Goal: Task Accomplishment & Management: Manage account settings

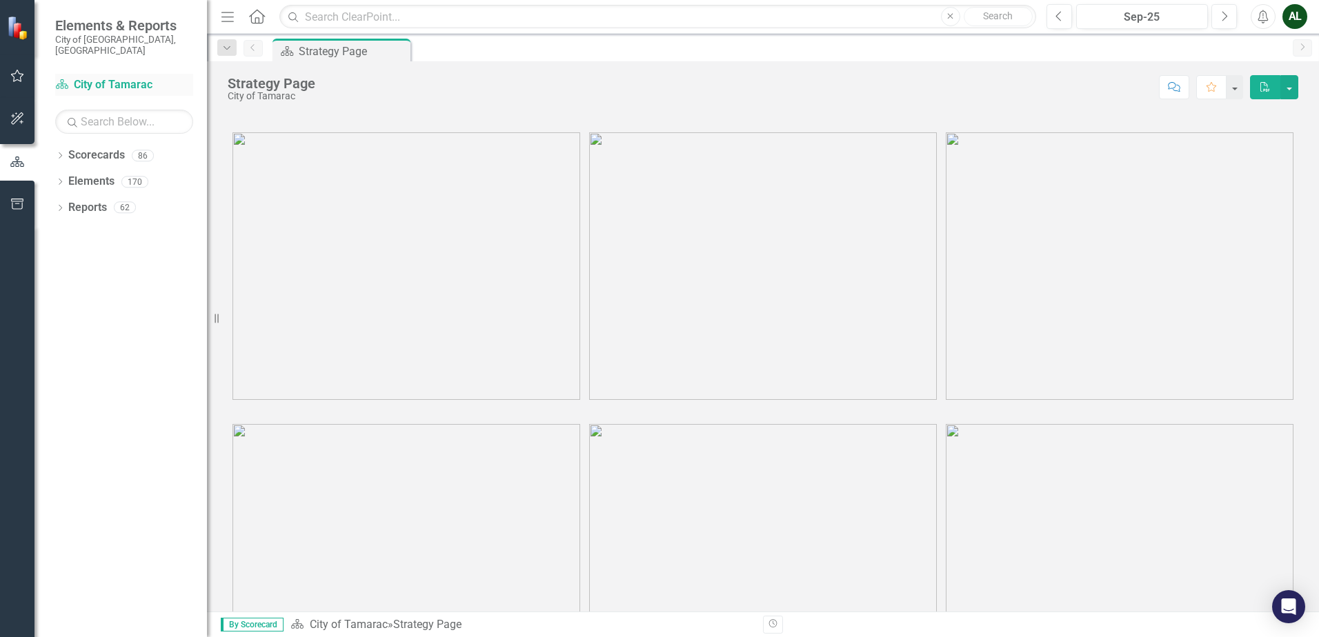
click at [122, 77] on link "Scorecard City of Tamarac" at bounding box center [124, 85] width 138 height 16
click at [66, 144] on div "Dropdown Scorecards 86" at bounding box center [131, 157] width 152 height 26
click at [59, 153] on icon "Dropdown" at bounding box center [60, 157] width 10 height 8
click at [65, 177] on icon "Dropdown" at bounding box center [67, 181] width 10 height 8
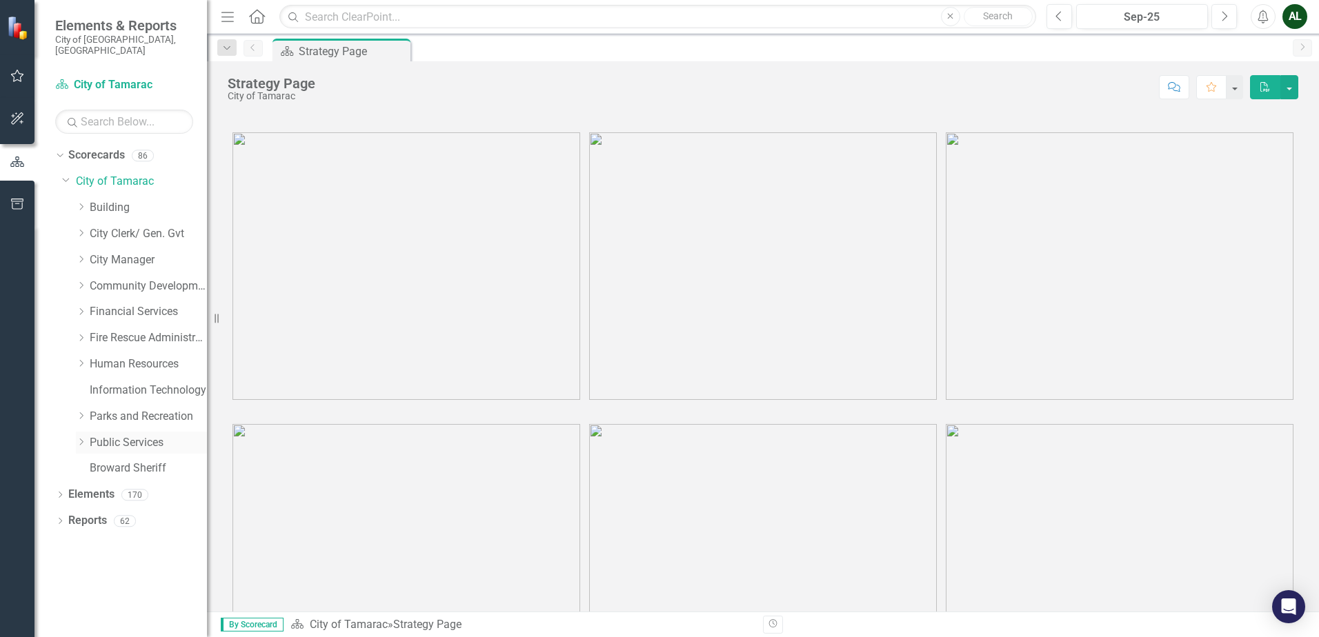
click at [82, 438] on icon "Dropdown" at bounding box center [81, 442] width 10 height 8
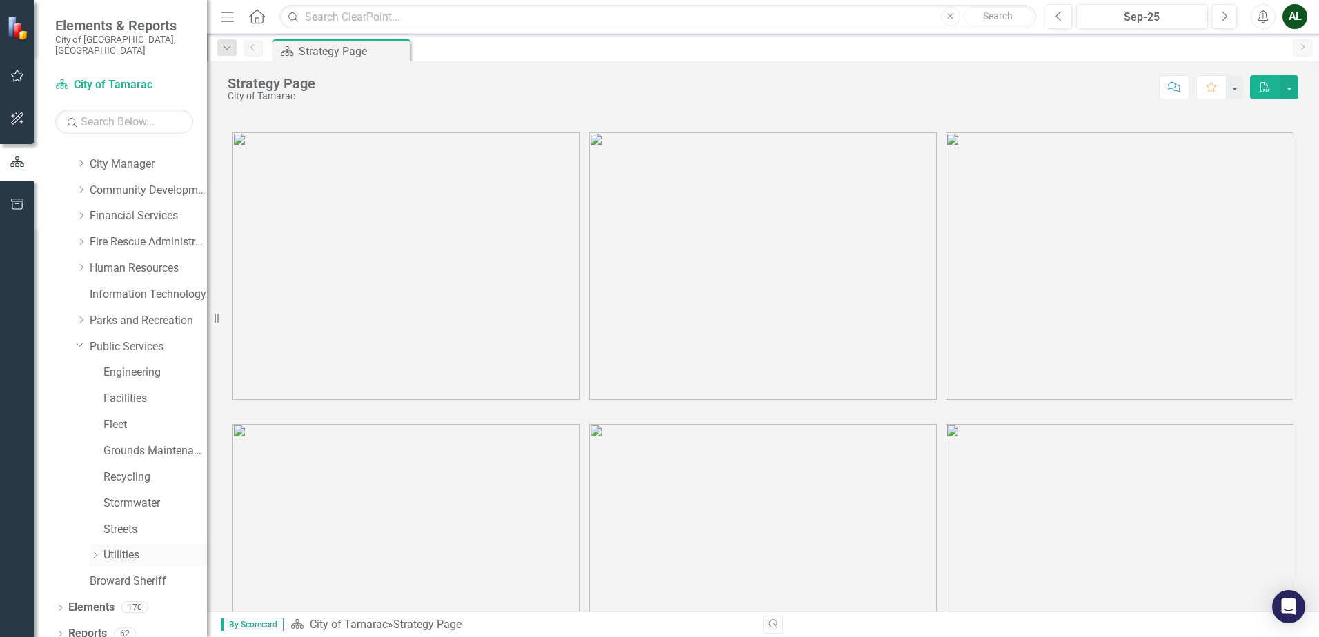
click at [94, 551] on icon "Dropdown" at bounding box center [95, 555] width 10 height 8
click at [141, 548] on link "Water Treatment Plant" at bounding box center [162, 556] width 90 height 16
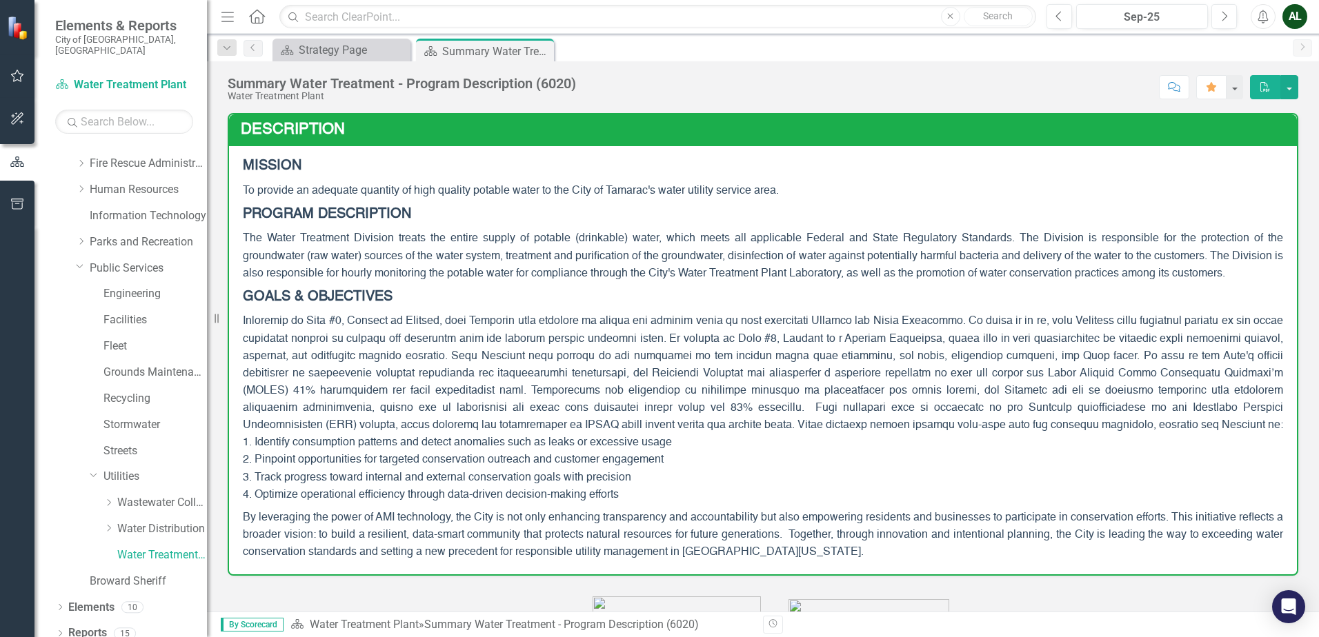
click at [1036, 413] on span "1. Identify consumption patterns and detect anomalies such as leaks or excessiv…" at bounding box center [763, 408] width 1040 height 184
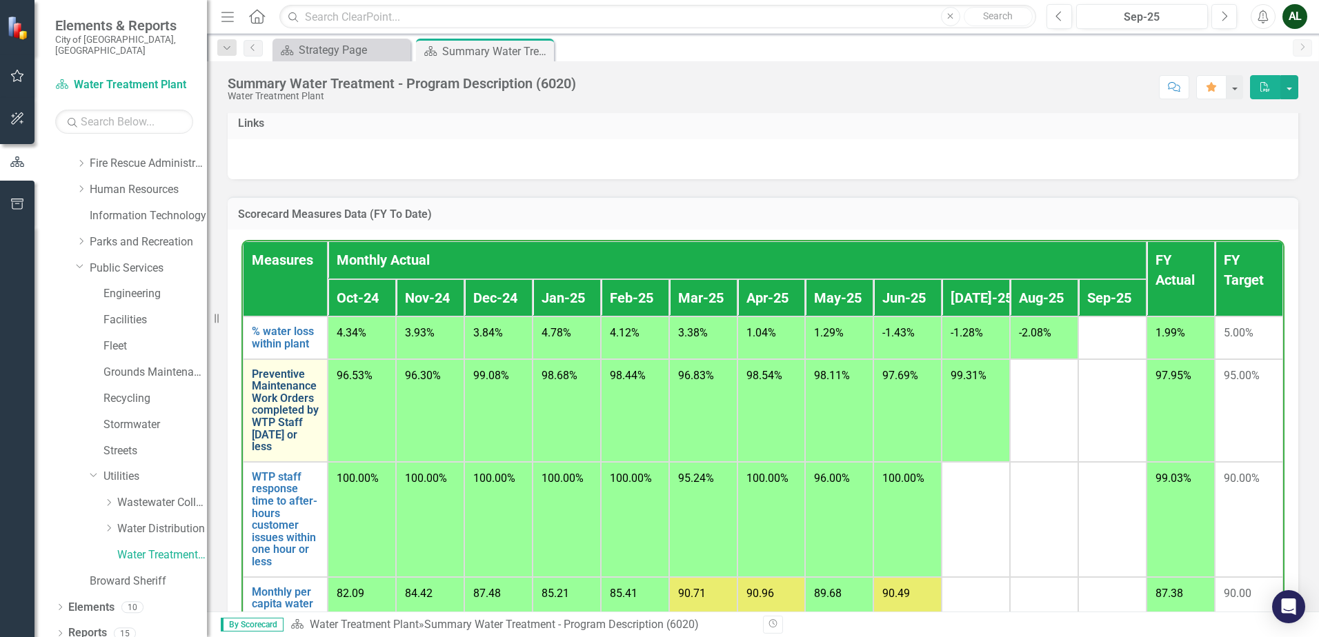
click at [279, 427] on link "Preventive Maintenance Work Orders completed by WTP Staff [DATE] or less" at bounding box center [285, 410] width 67 height 85
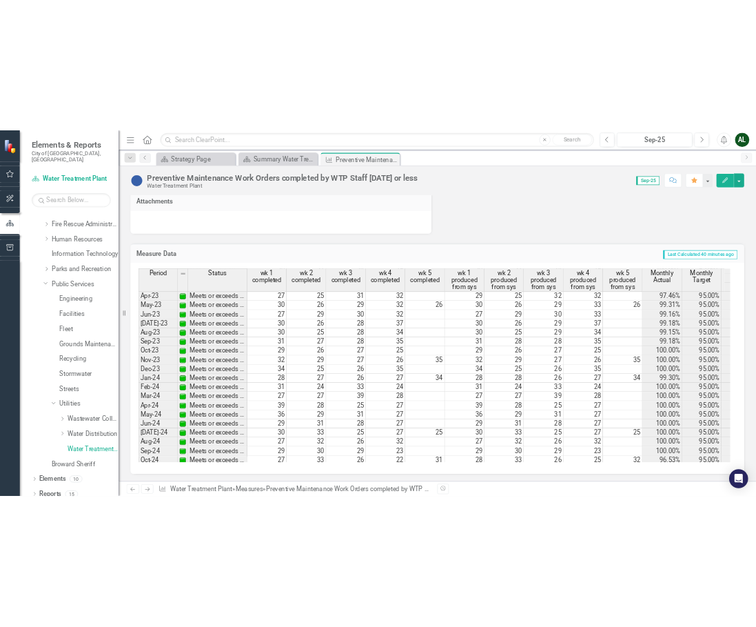
scroll to position [507, 0]
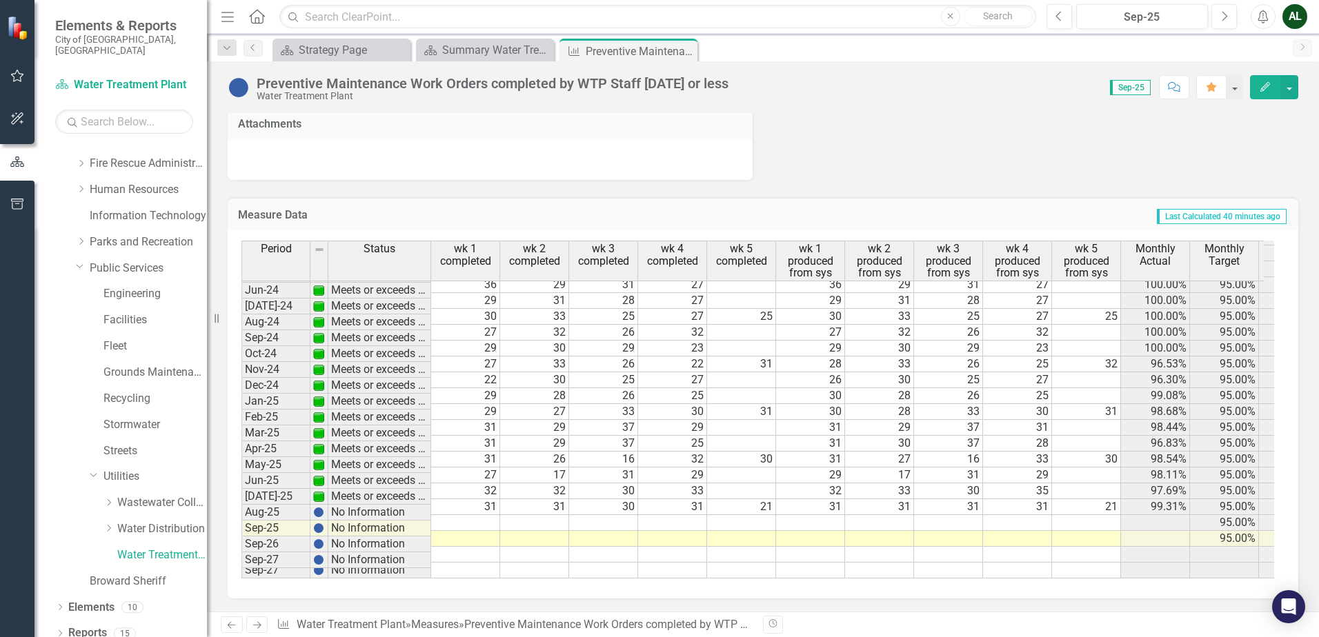
click at [483, 510] on tbody "Mar-23 Meets or exceeds target 29 29 29 33 25 29 29 29 33 26 99.32% 95.00% 99.4…" at bounding box center [887, 316] width 1293 height 524
click at [468, 515] on td at bounding box center [465, 523] width 69 height 16
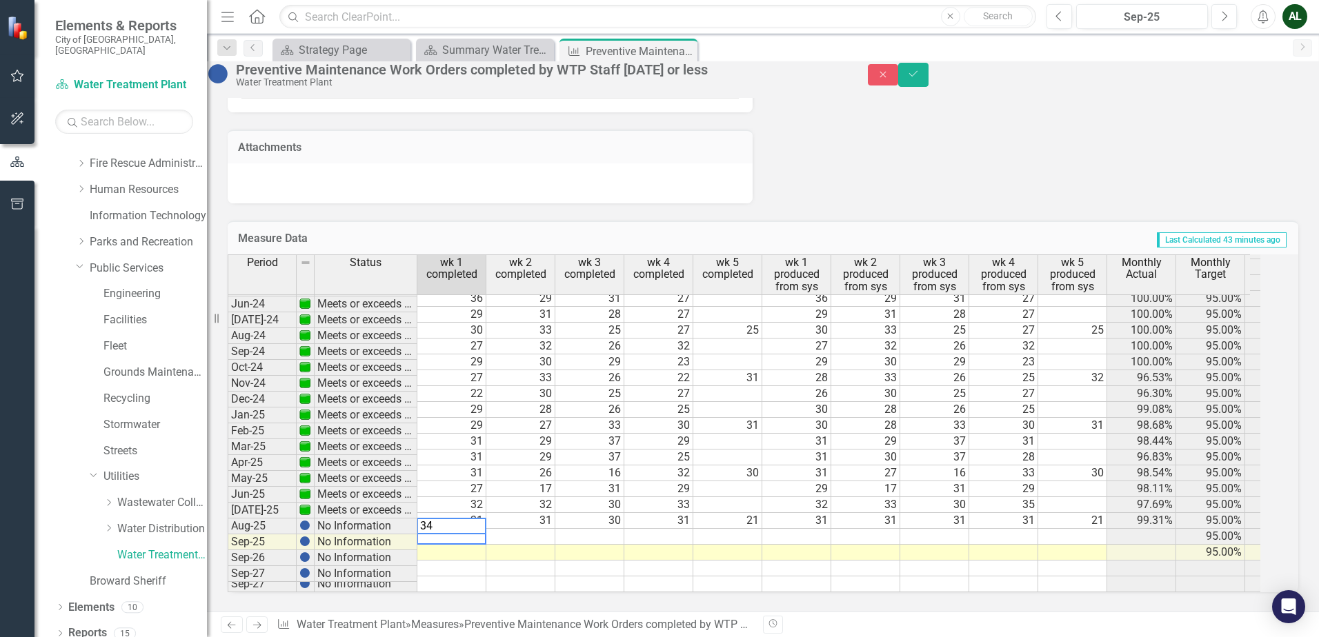
click at [804, 529] on td at bounding box center [796, 537] width 69 height 16
click at [825, 545] on td at bounding box center [796, 553] width 69 height 16
click at [532, 529] on td at bounding box center [520, 537] width 69 height 16
click at [550, 529] on td at bounding box center [520, 537] width 69 height 16
click at [486, 529] on td "34" at bounding box center [451, 537] width 69 height 16
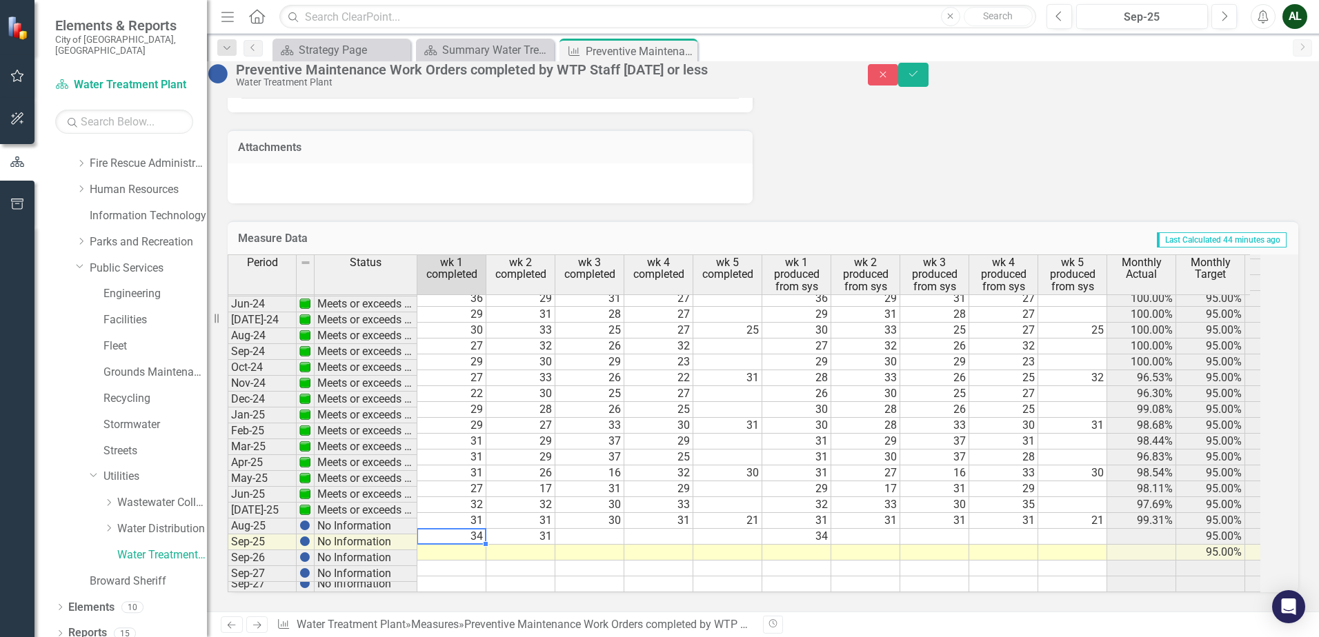
click at [485, 529] on td "34" at bounding box center [451, 537] width 69 height 16
drag, startPoint x: 483, startPoint y: 514, endPoint x: 501, endPoint y: 508, distance: 19.0
click at [501, 529] on tr "Aug-25 No Information 34 31 34 95.00% 97.95% 95.00%" at bounding box center [874, 537] width 1293 height 16
click at [486, 529] on td "34" at bounding box center [451, 537] width 69 height 16
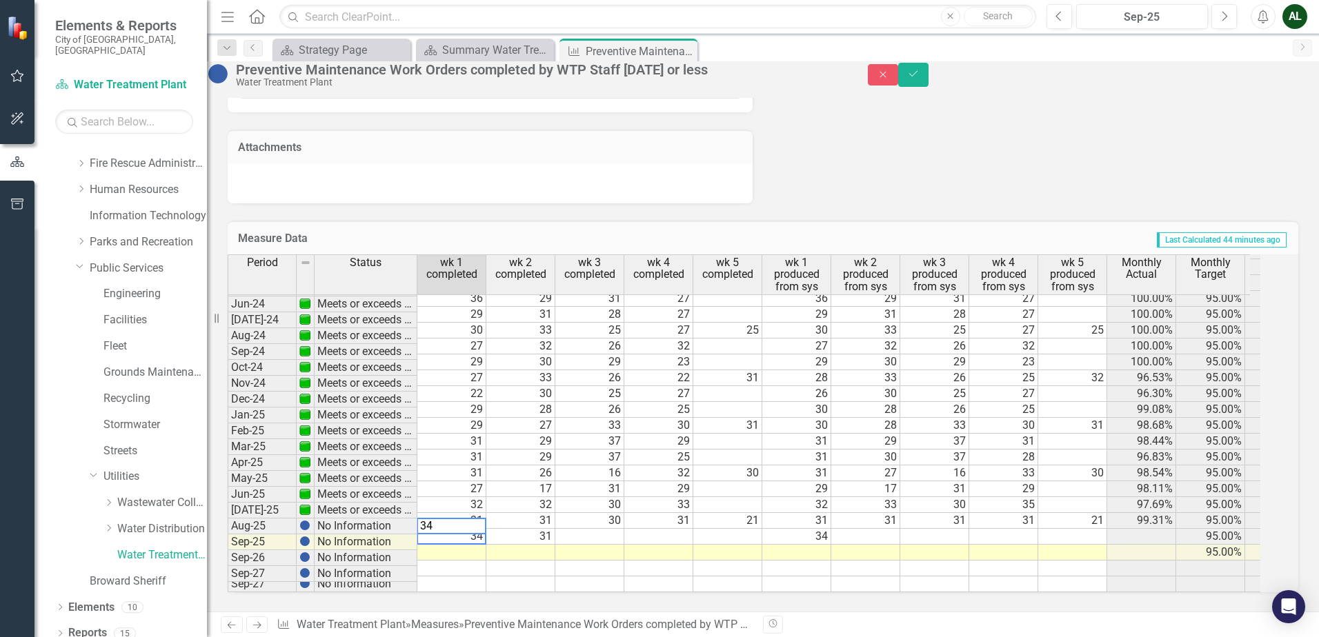
type textarea "3"
click at [823, 529] on td "34" at bounding box center [796, 537] width 69 height 16
type textarea "3"
click at [539, 529] on td "31" at bounding box center [520, 537] width 69 height 16
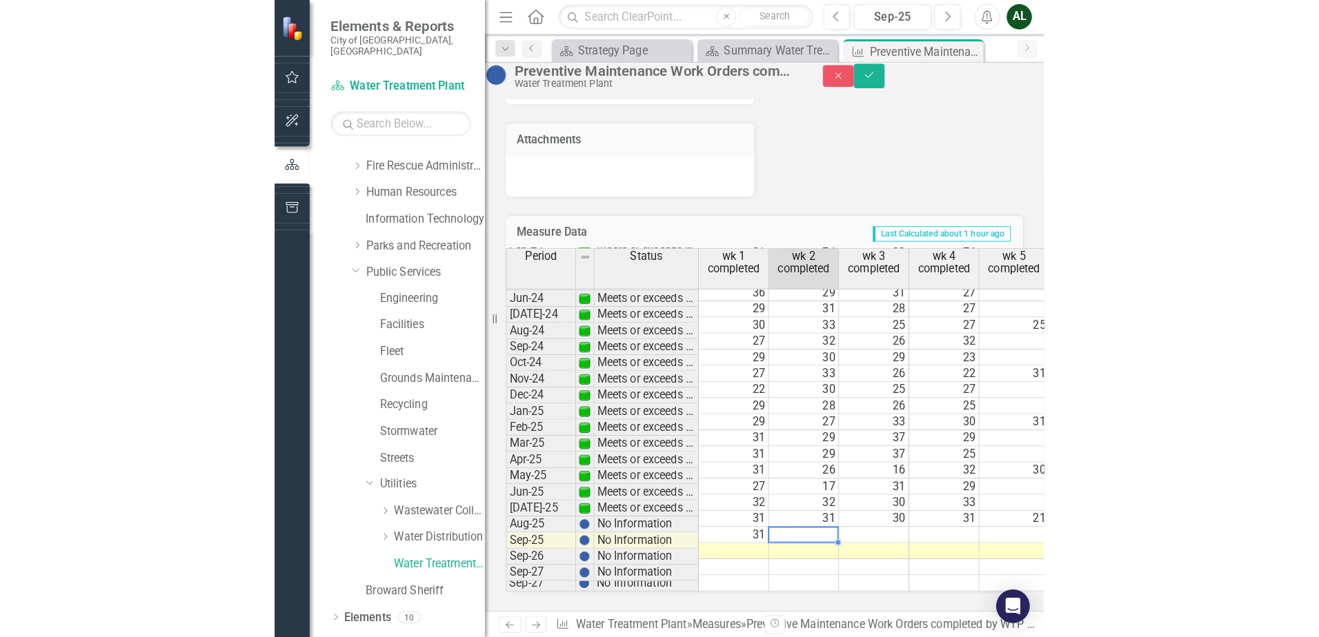
scroll to position [1028, 0]
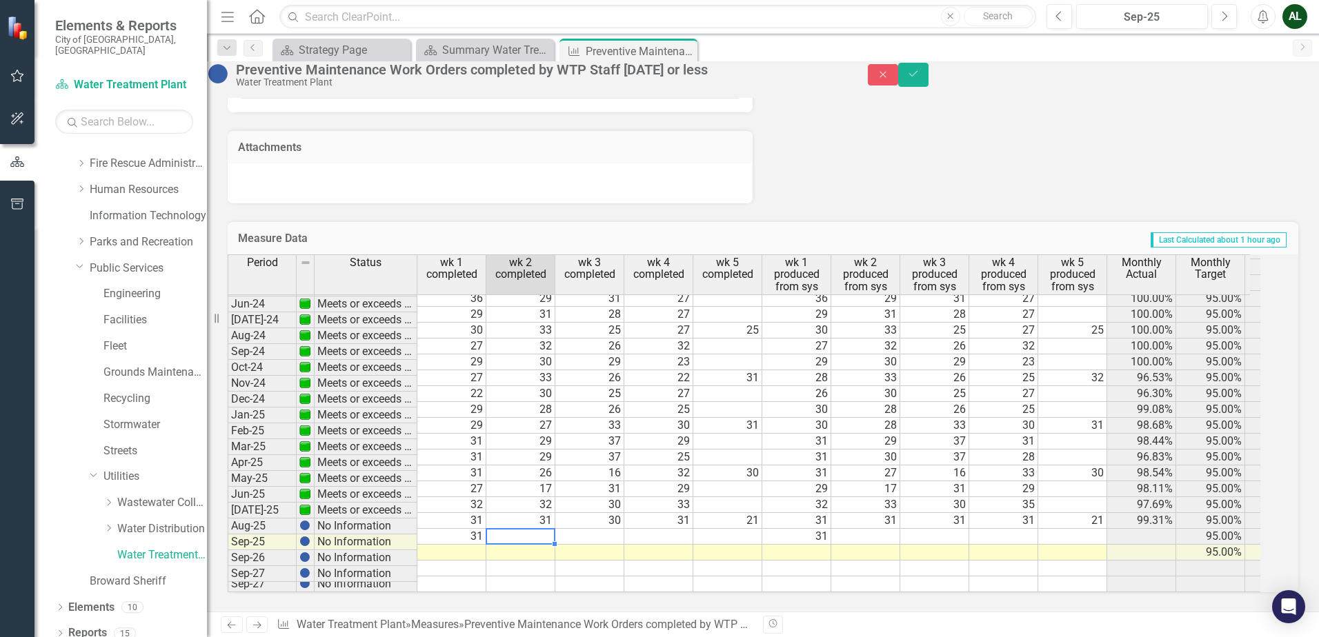
drag, startPoint x: 548, startPoint y: 510, endPoint x: 589, endPoint y: 508, distance: 41.5
click at [548, 529] on td at bounding box center [520, 537] width 69 height 16
click at [896, 529] on td at bounding box center [865, 537] width 69 height 16
click at [600, 529] on td at bounding box center [589, 537] width 69 height 16
click at [605, 529] on td at bounding box center [589, 537] width 69 height 16
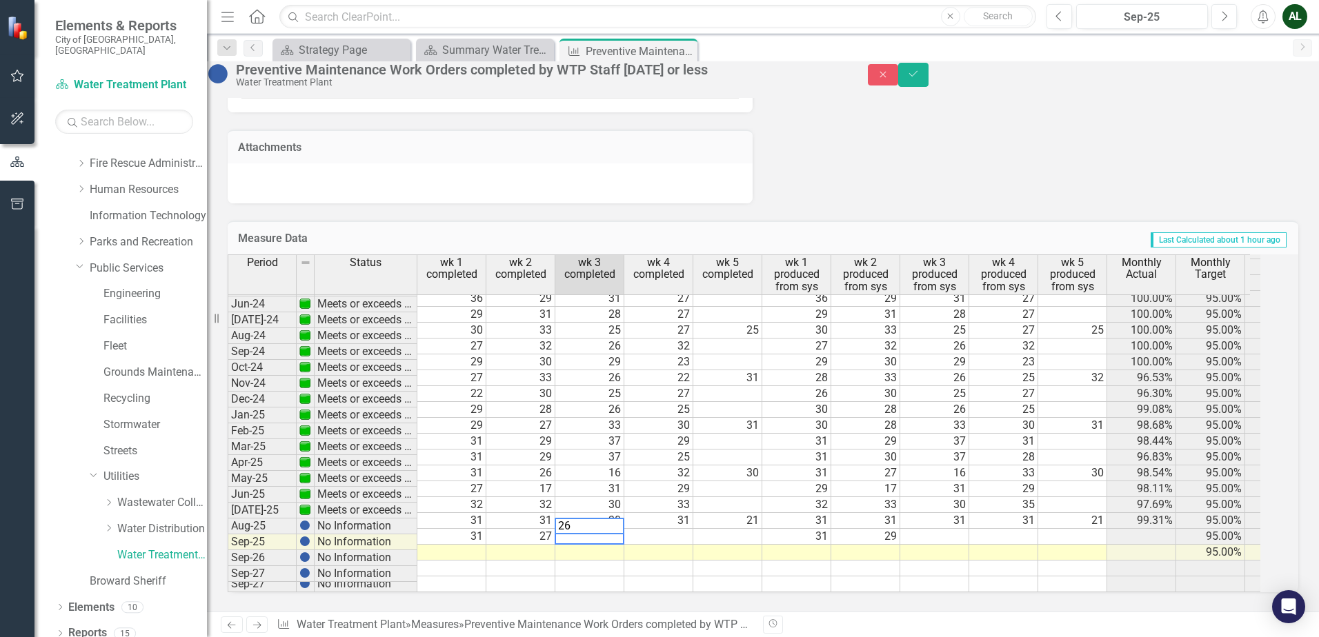
click at [969, 529] on td at bounding box center [934, 537] width 69 height 16
type textarea "27"
click at [1003, 529] on td at bounding box center [1003, 537] width 69 height 16
click at [681, 529] on td at bounding box center [658, 537] width 69 height 16
click at [919, 79] on icon "Save" at bounding box center [913, 74] width 12 height 10
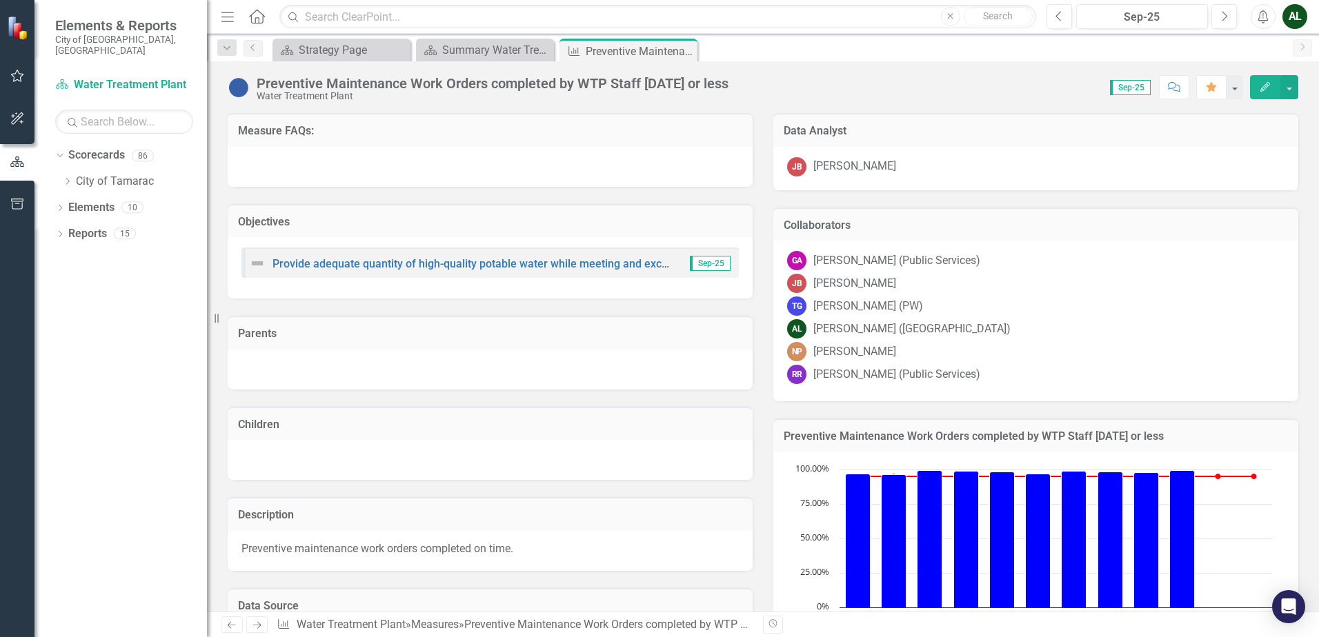
scroll to position [0, 0]
click at [139, 77] on link "Scorecard Water Treatment Plant" at bounding box center [124, 85] width 138 height 16
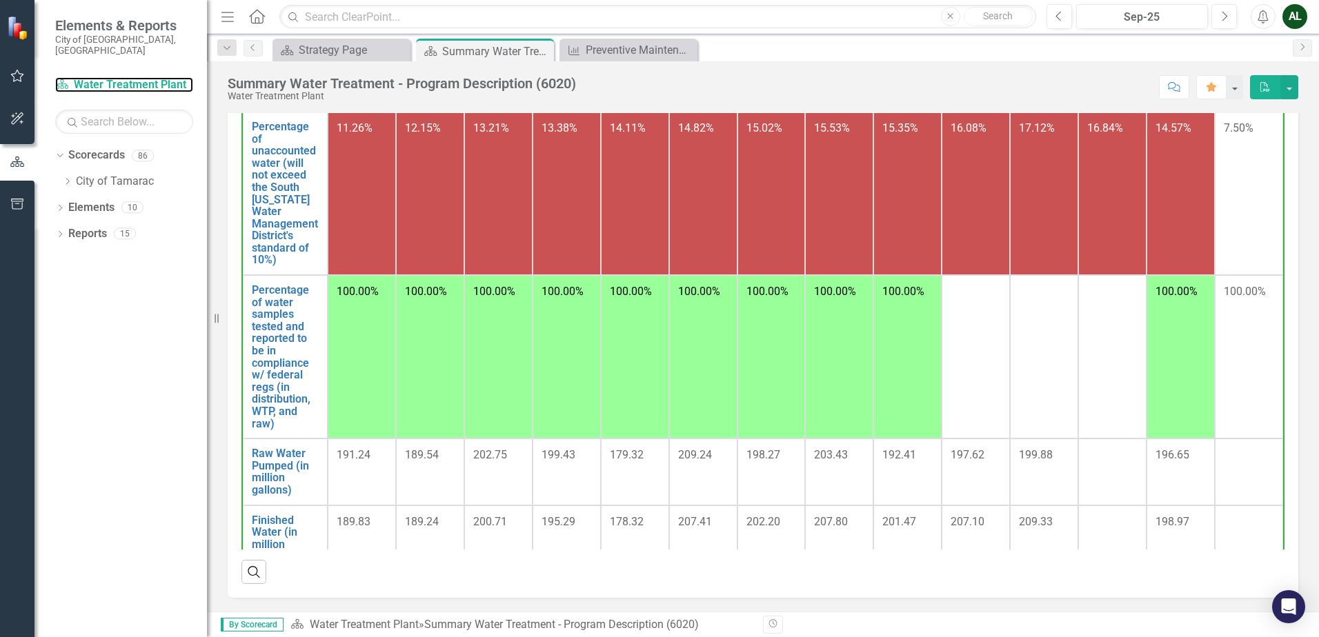
scroll to position [387, 0]
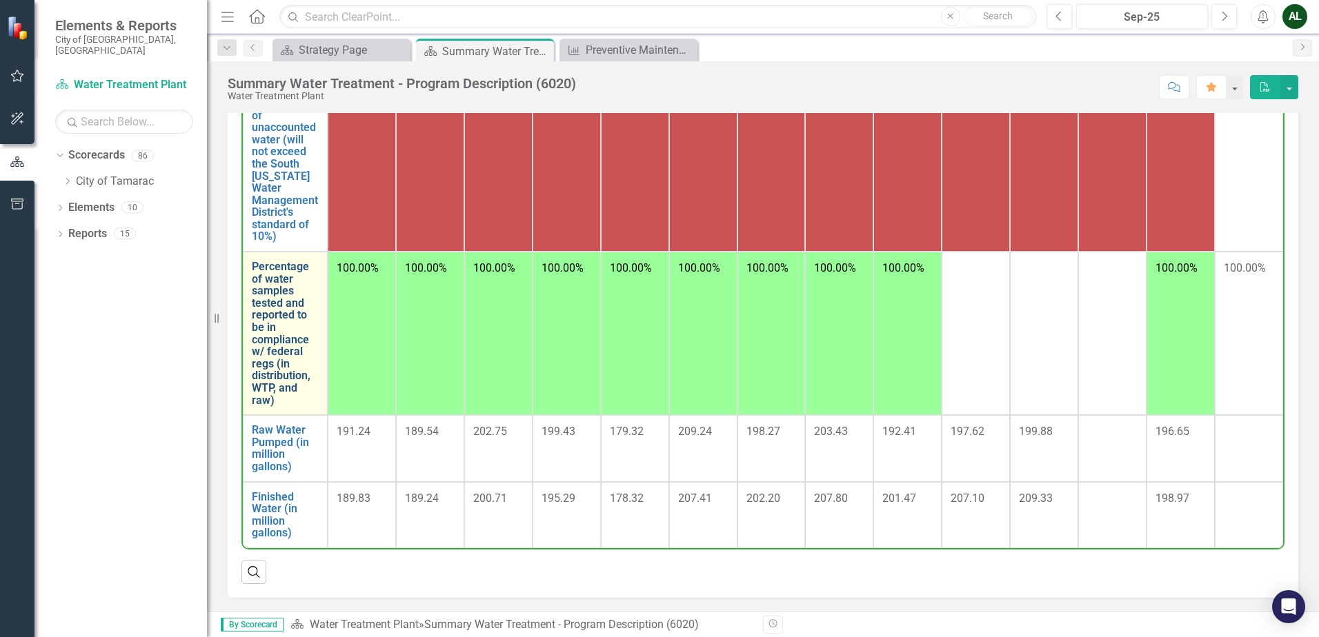
click at [268, 326] on link "Percentage of water samples tested and reported to be in compliance w/ federal …" at bounding box center [285, 334] width 67 height 146
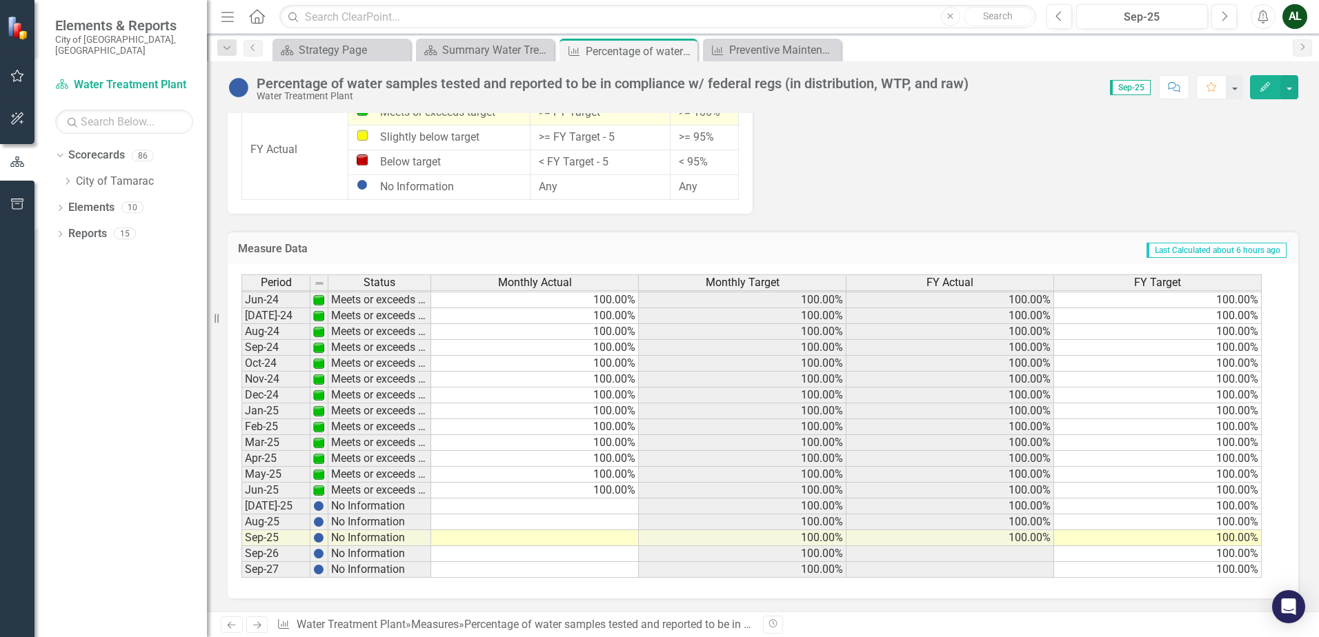
scroll to position [975, 0]
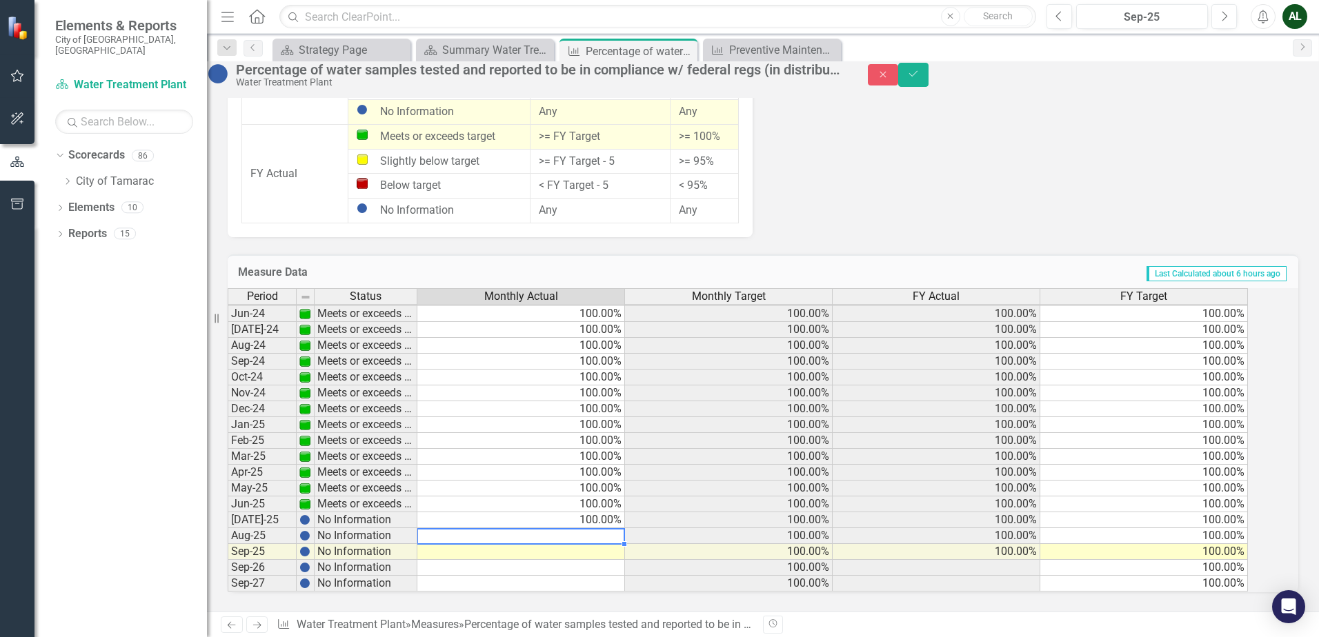
click at [603, 528] on td at bounding box center [521, 536] width 208 height 16
type textarea "0"
click at [617, 544] on td at bounding box center [521, 552] width 208 height 16
type textarea "100"
click at [547, 561] on td at bounding box center [521, 568] width 208 height 16
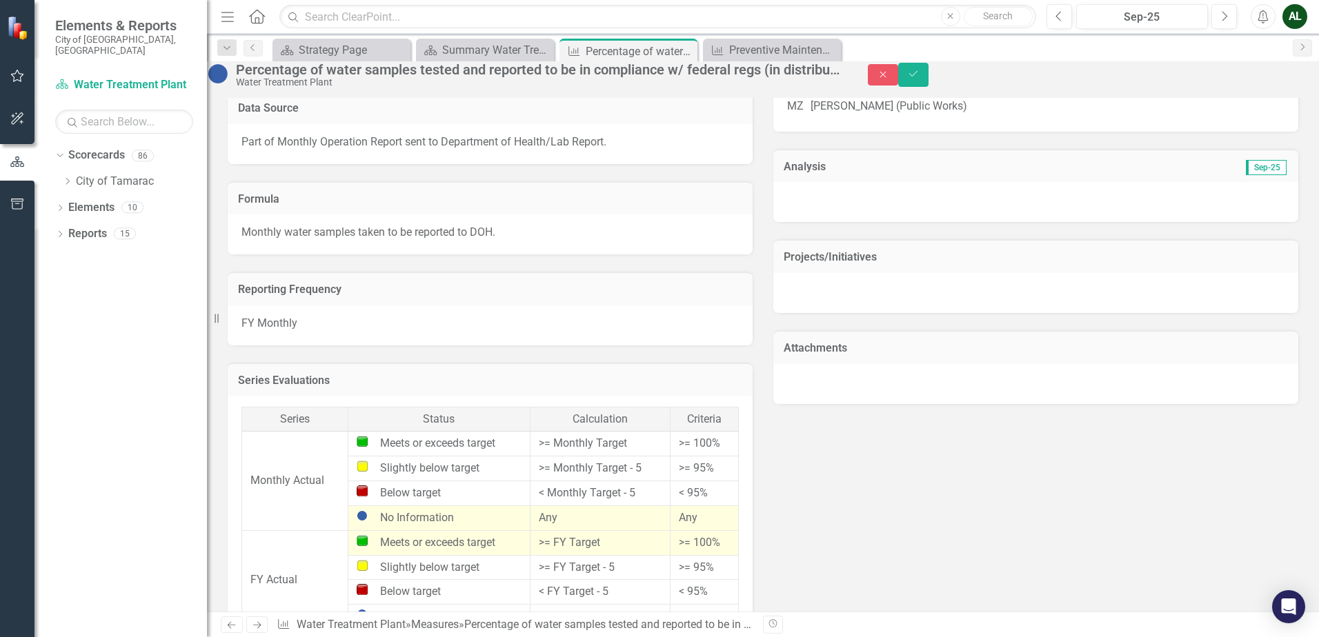
scroll to position [217, 0]
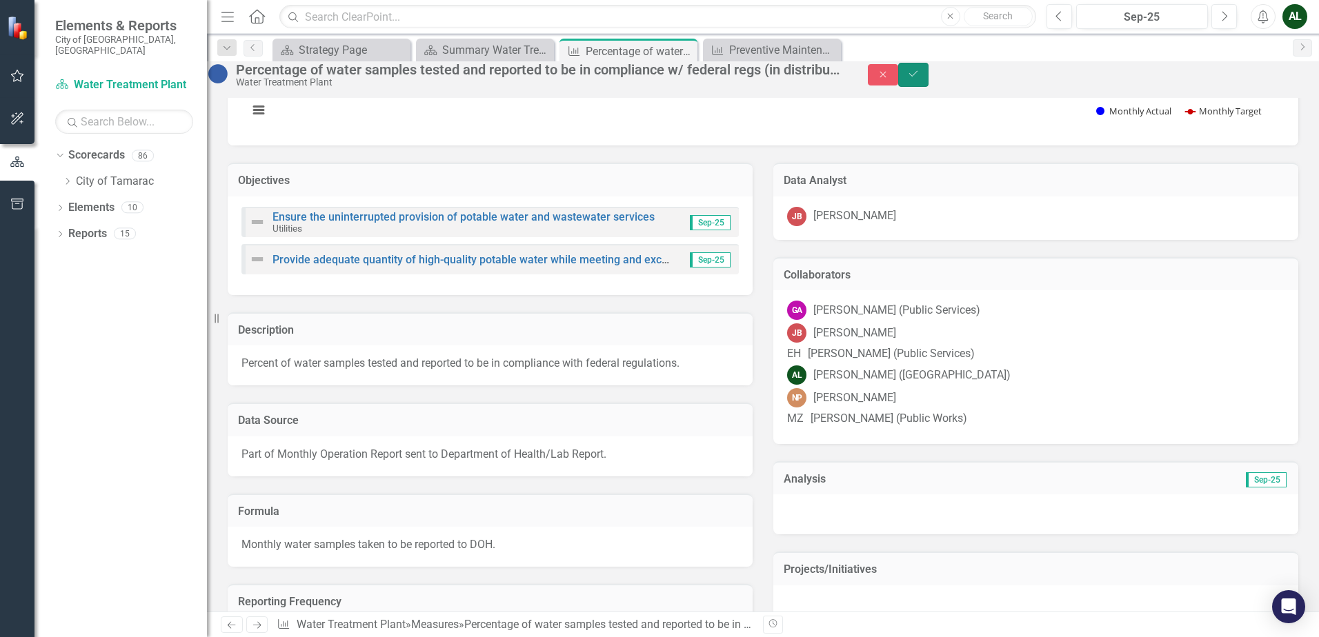
click at [919, 79] on icon "Save" at bounding box center [913, 74] width 12 height 10
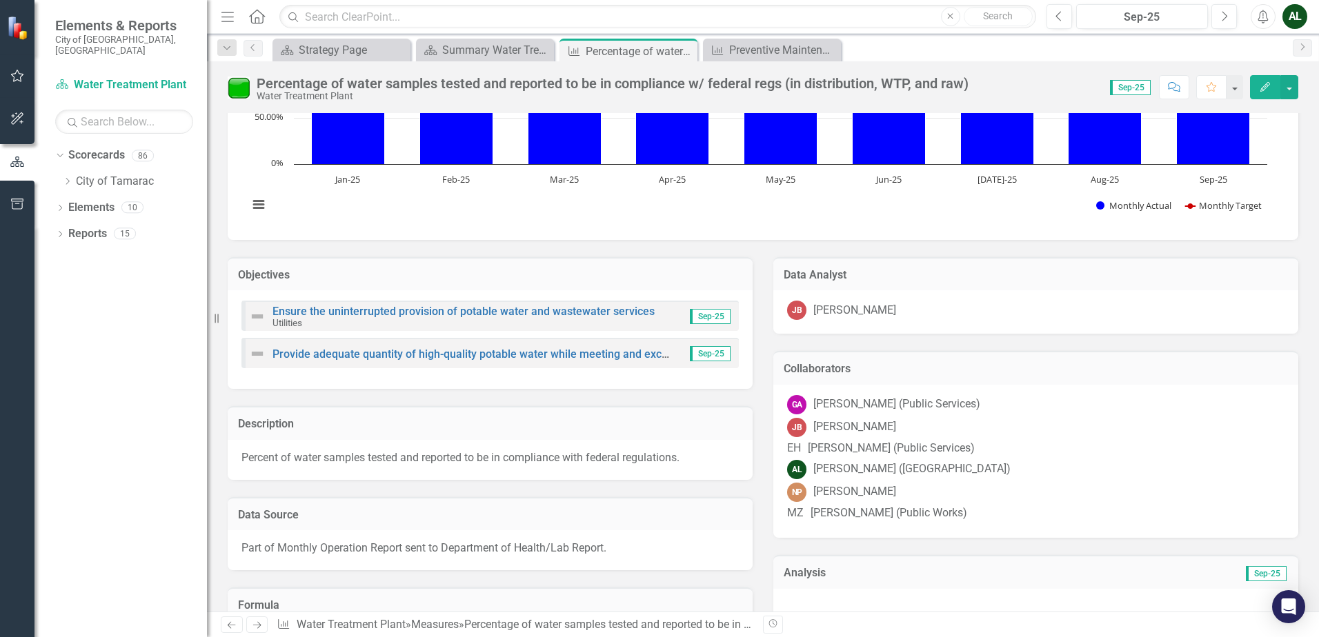
scroll to position [0, 0]
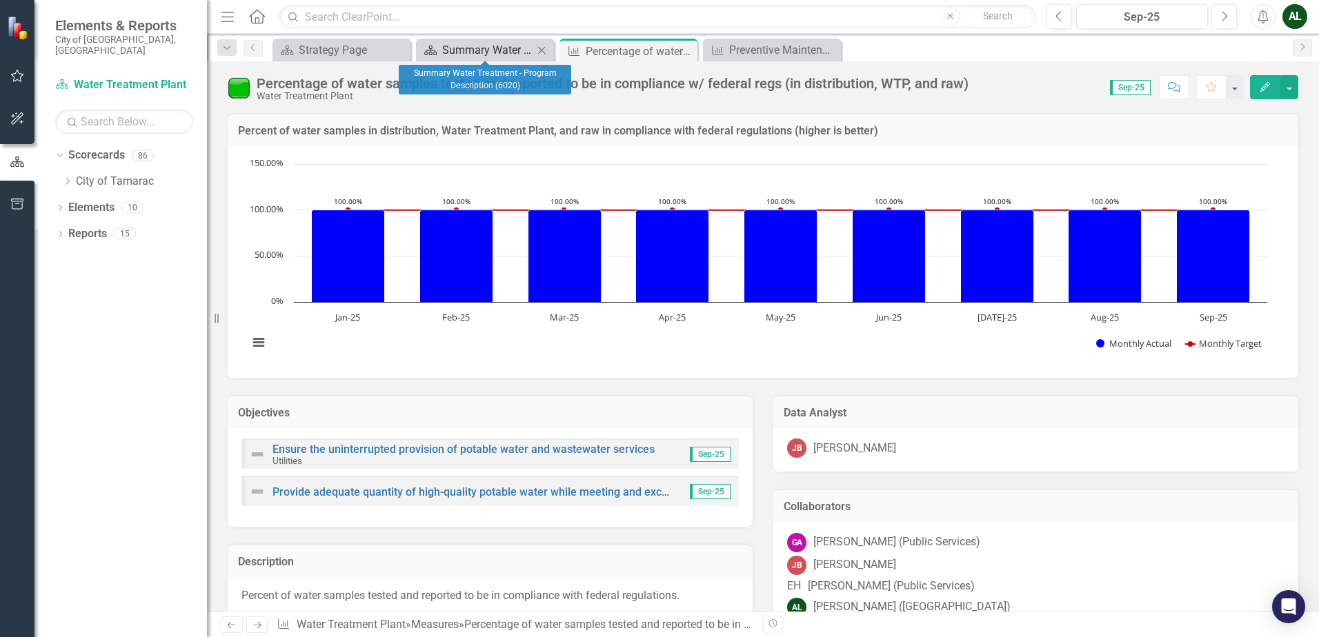
click at [481, 54] on div "Summary Water Treatment - Program Description (6020)" at bounding box center [487, 49] width 91 height 17
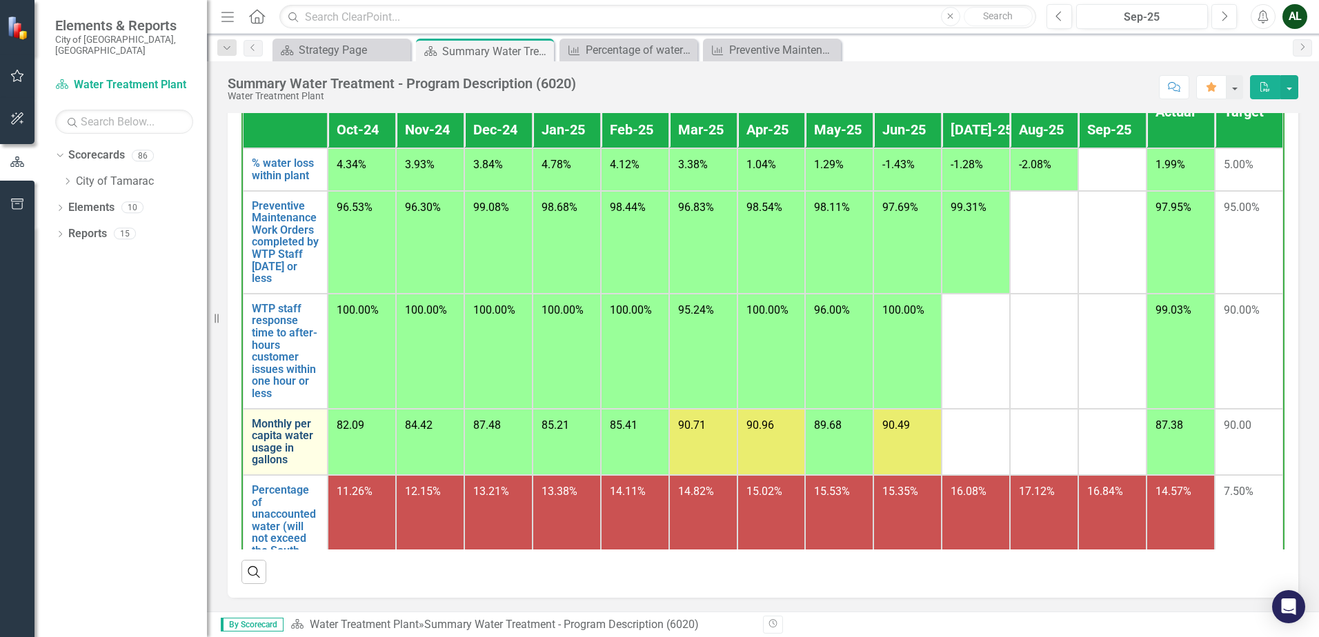
click at [277, 447] on link "Monthly per capita water usage in gallons" at bounding box center [285, 442] width 67 height 48
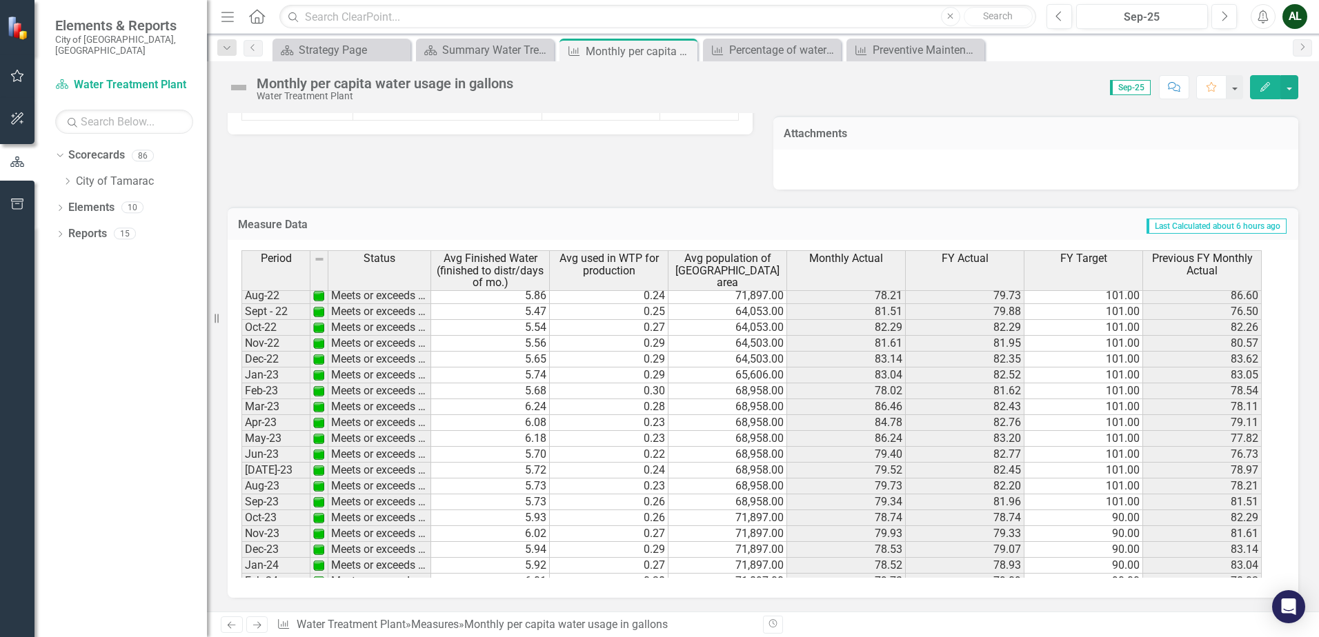
scroll to position [507, 0]
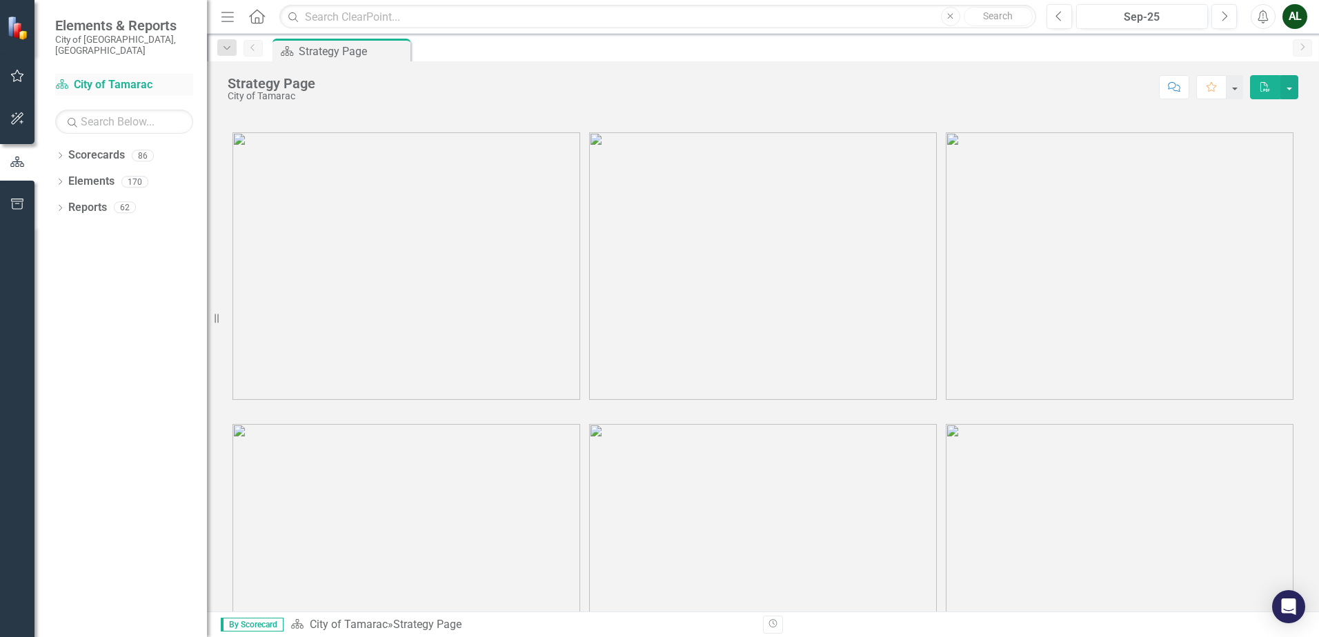
click at [108, 77] on link "Scorecard City of Tamarac" at bounding box center [124, 85] width 138 height 16
click at [60, 153] on icon "Dropdown" at bounding box center [60, 157] width 10 height 8
click at [65, 177] on icon "Dropdown" at bounding box center [67, 181] width 10 height 8
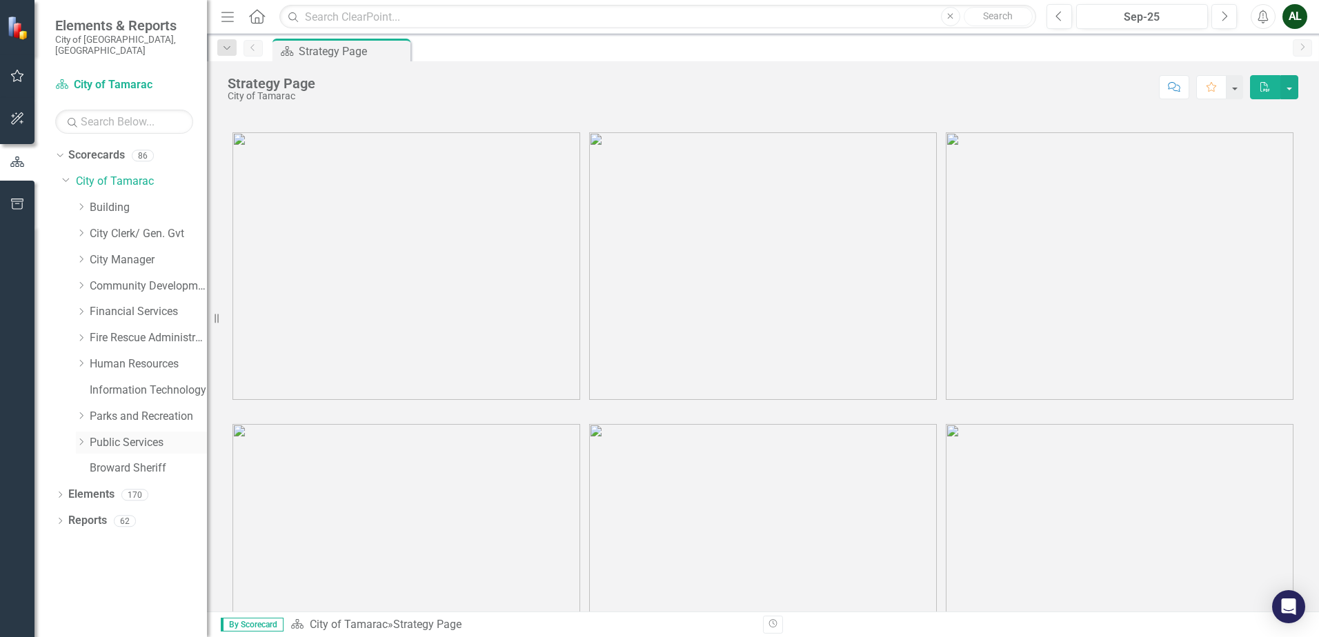
click at [86, 438] on icon "Dropdown" at bounding box center [81, 442] width 10 height 8
drag, startPoint x: 183, startPoint y: 545, endPoint x: 186, endPoint y: 525, distance: 20.2
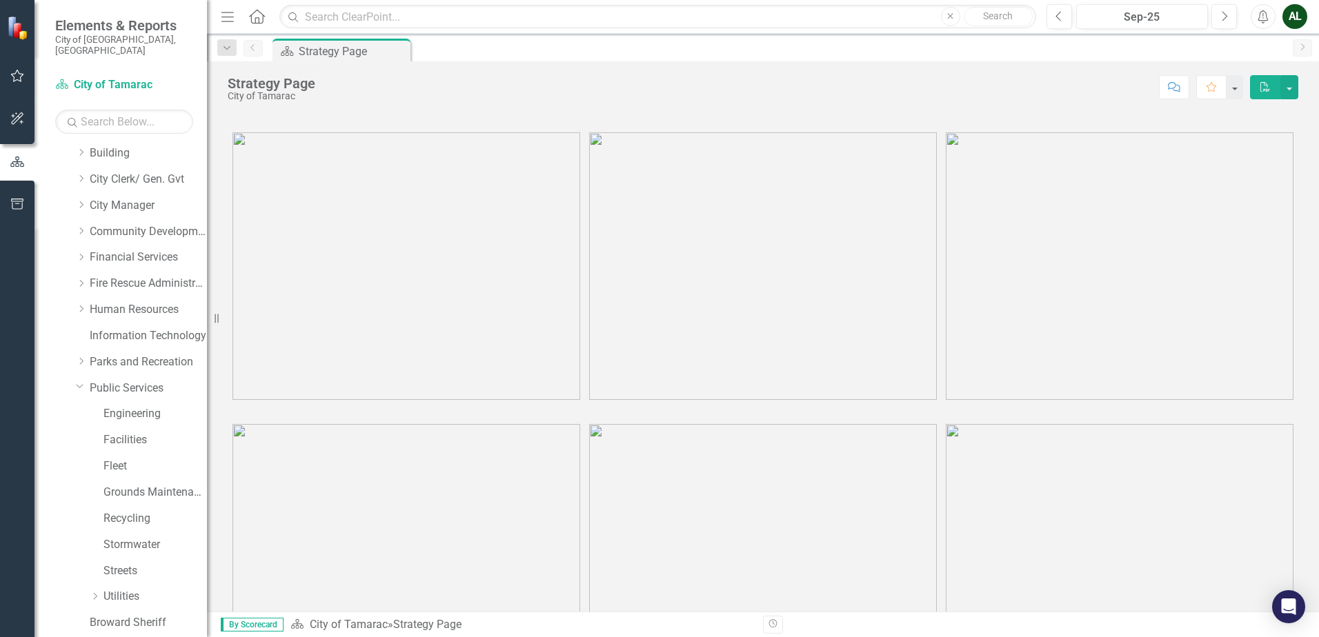
scroll to position [96, 0]
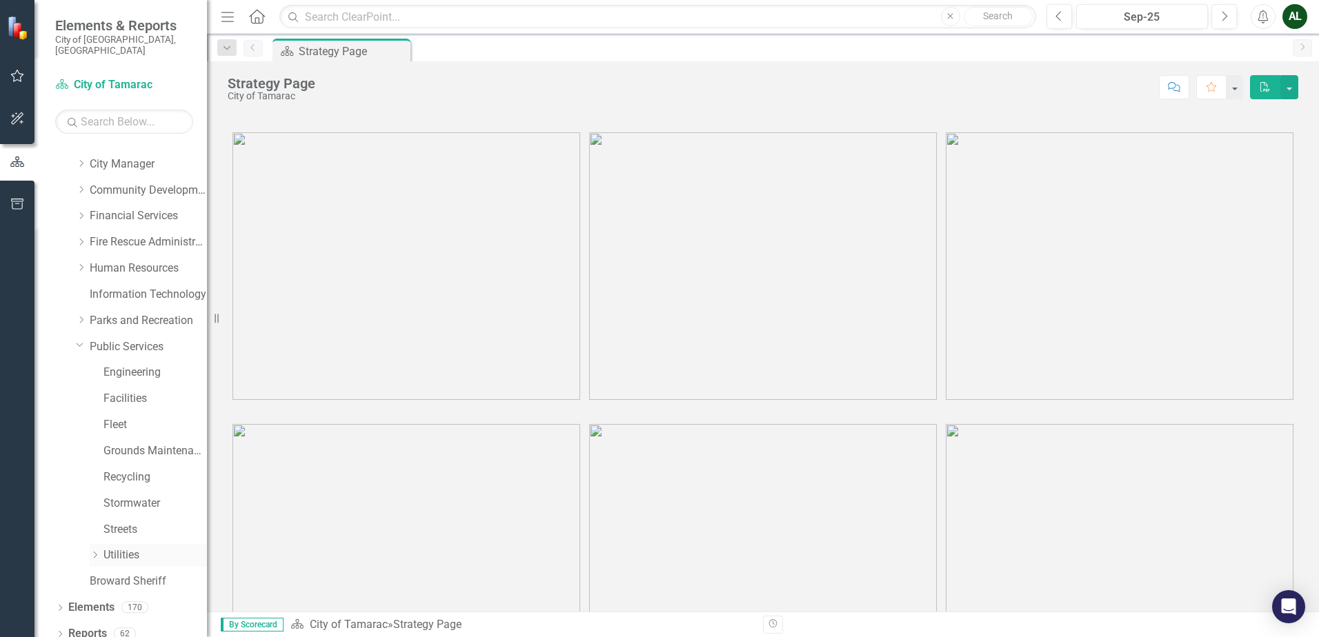
click at [104, 548] on link "Utilities" at bounding box center [154, 556] width 103 height 16
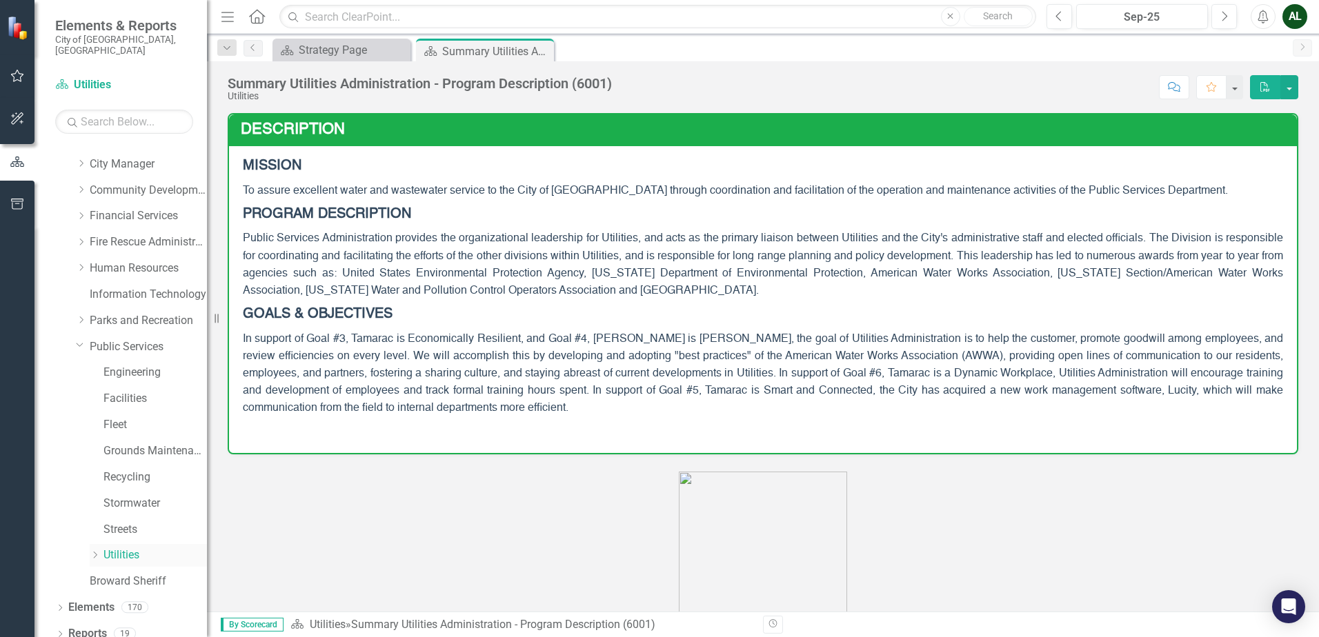
click at [97, 551] on icon "Dropdown" at bounding box center [95, 555] width 10 height 8
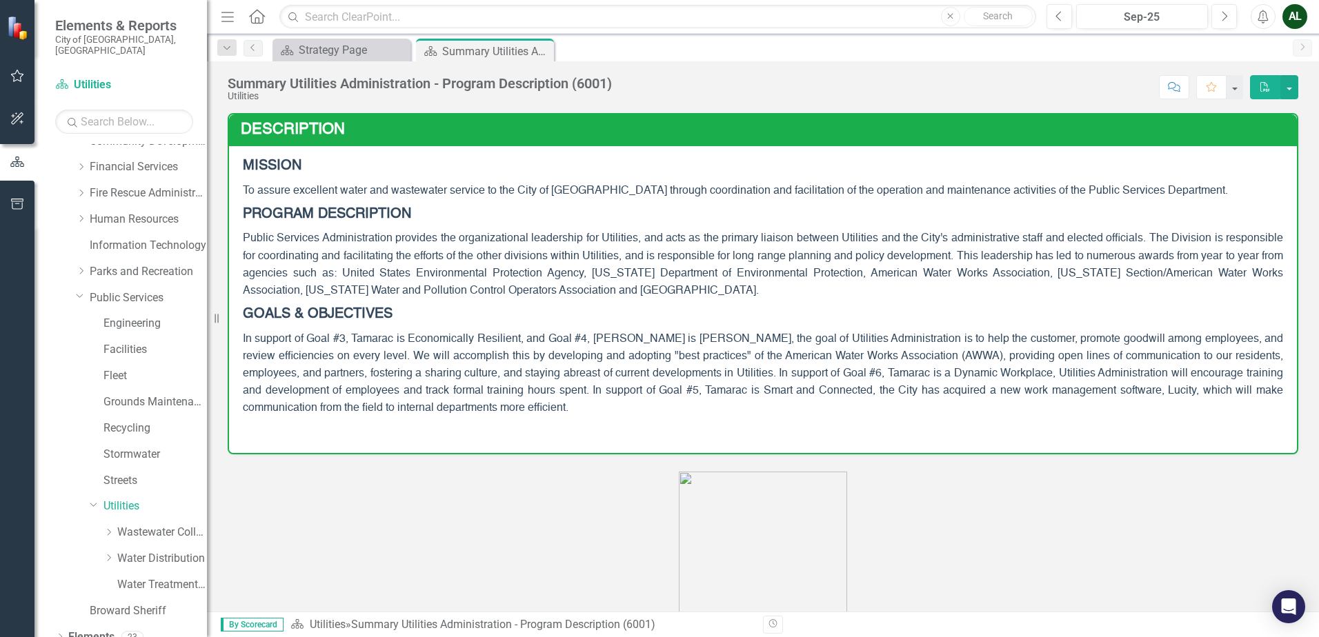
scroll to position [174, 0]
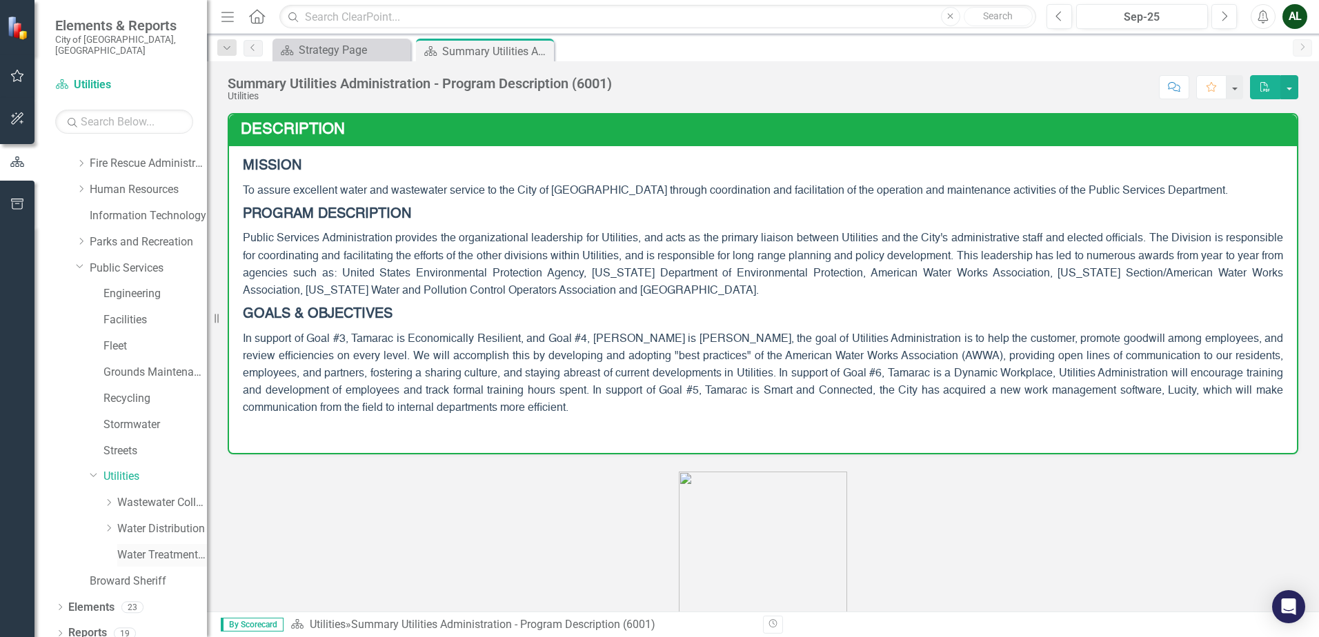
click at [155, 548] on link "Water Treatment Plant" at bounding box center [162, 556] width 90 height 16
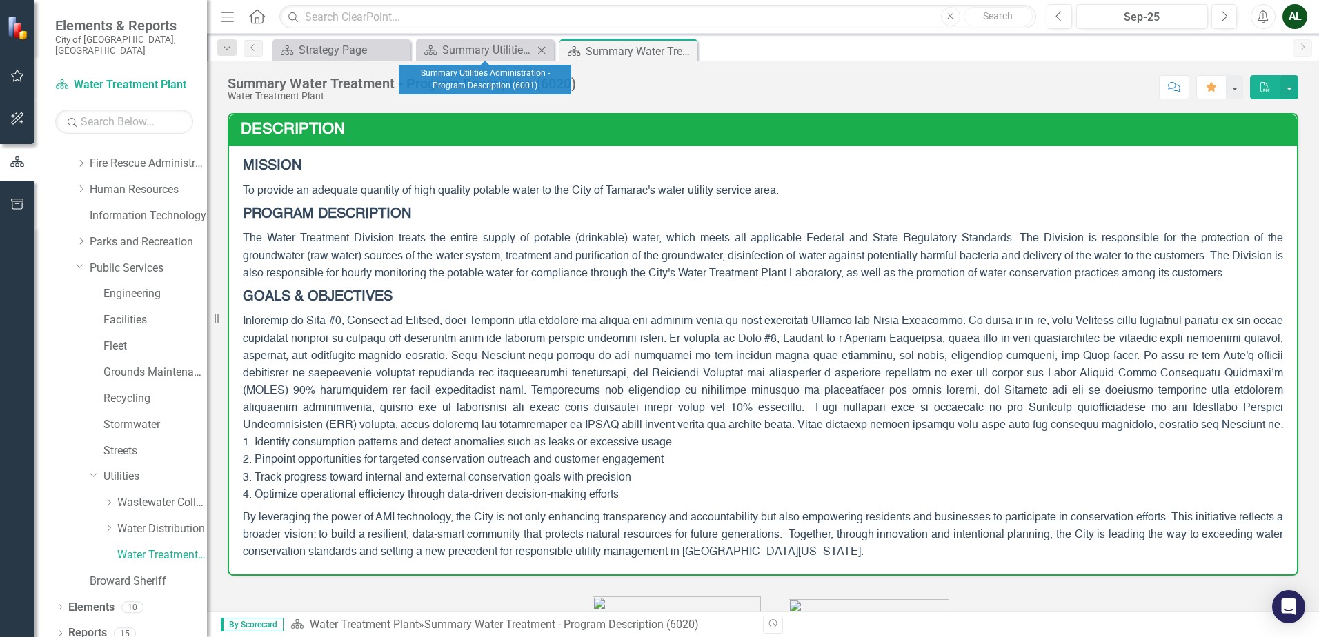
click at [538, 52] on icon "Close" at bounding box center [541, 50] width 14 height 11
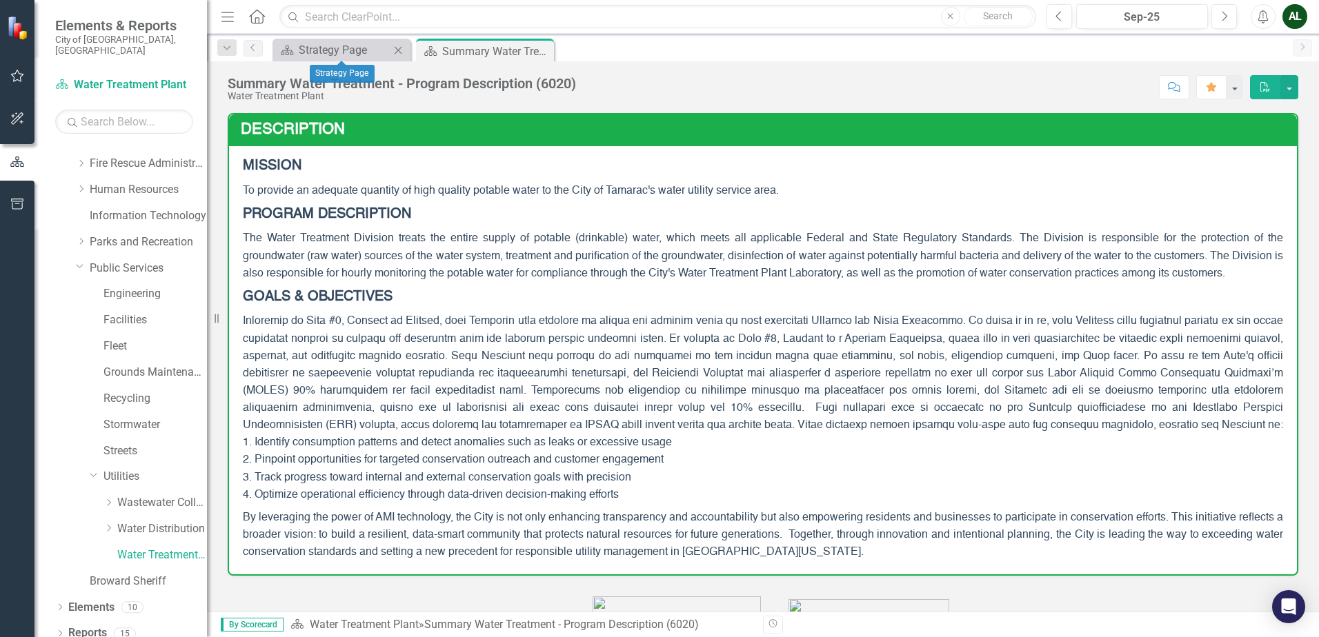
click at [398, 49] on icon "Close" at bounding box center [398, 50] width 14 height 11
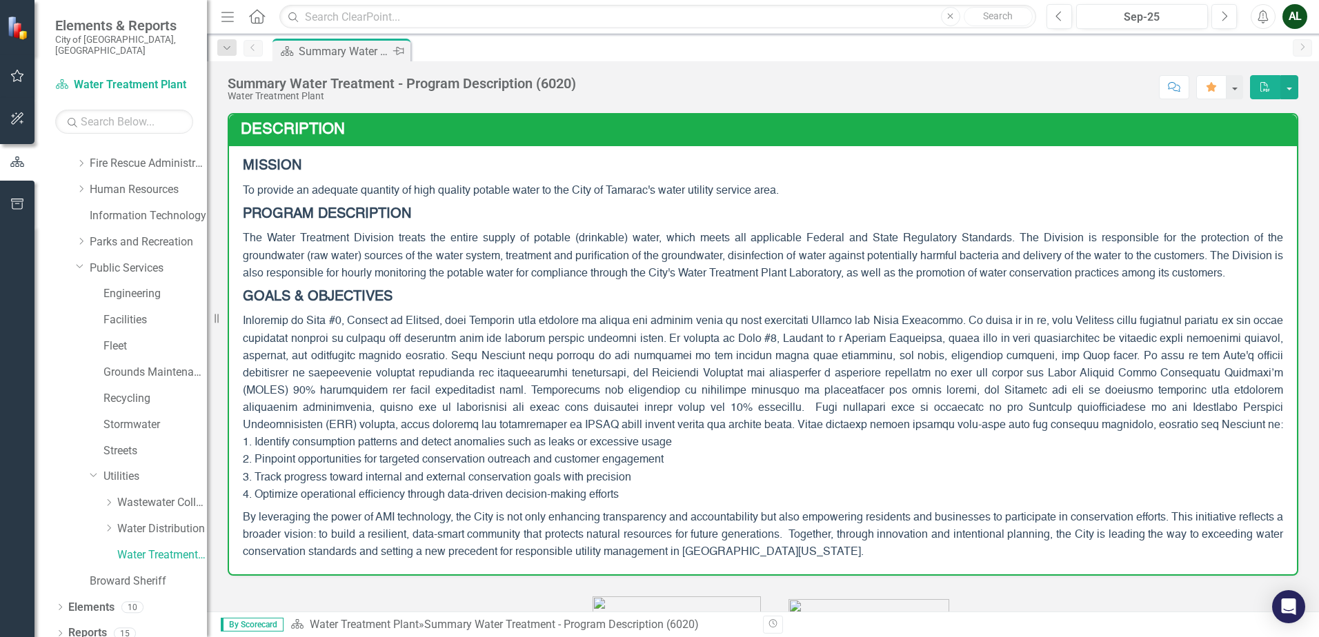
click at [370, 51] on div "Summary Water Treatment - Program Description (6020)" at bounding box center [344, 51] width 91 height 17
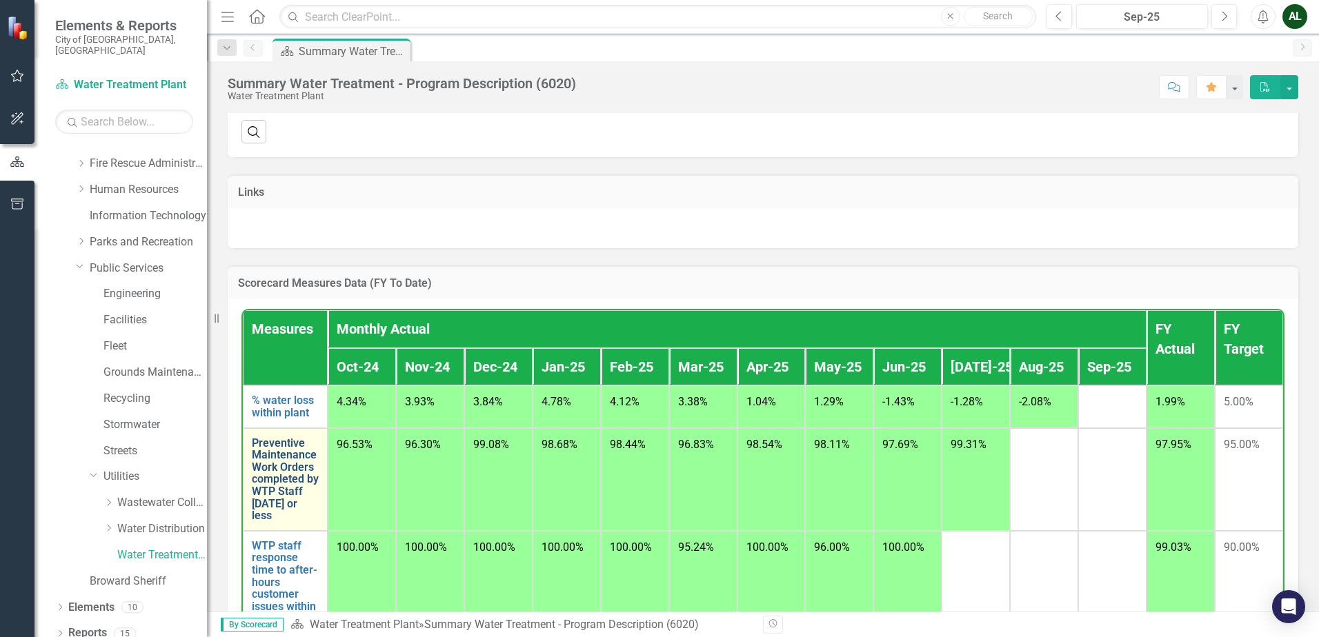
click at [283, 522] on link "Preventive Maintenance Work Orders completed by WTP Staff [DATE] or less" at bounding box center [285, 479] width 67 height 85
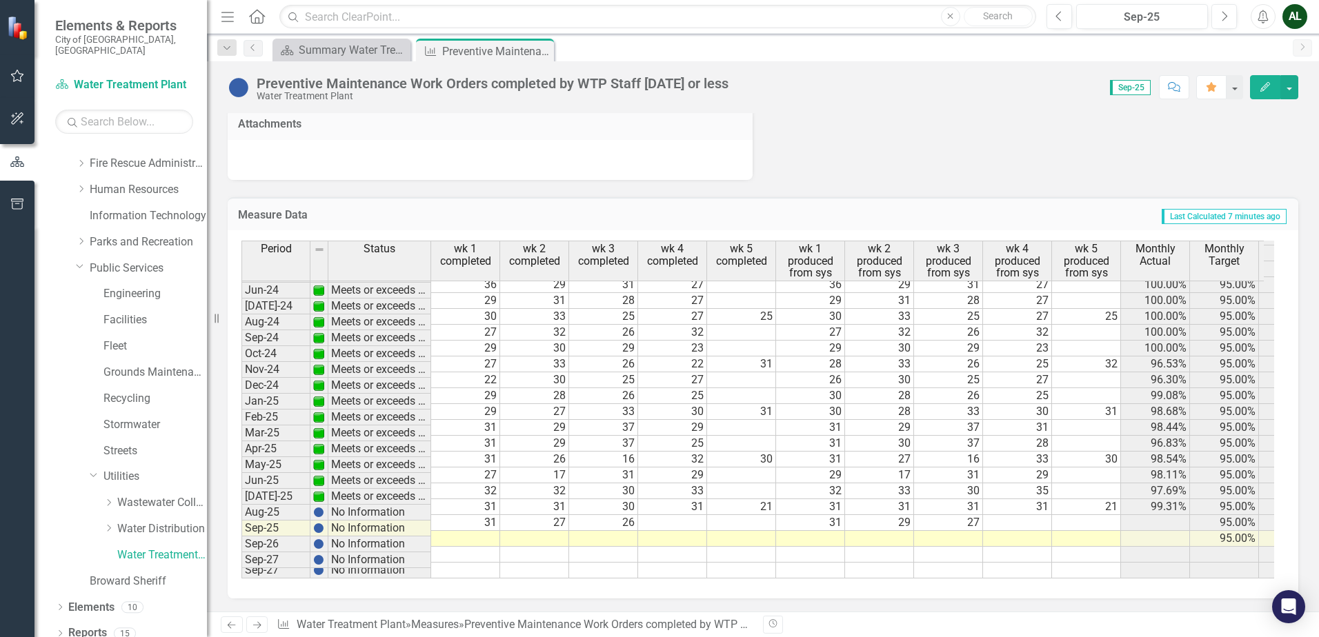
scroll to position [1028, 0]
click at [685, 514] on td at bounding box center [672, 522] width 69 height 16
click at [686, 514] on td at bounding box center [672, 522] width 69 height 16
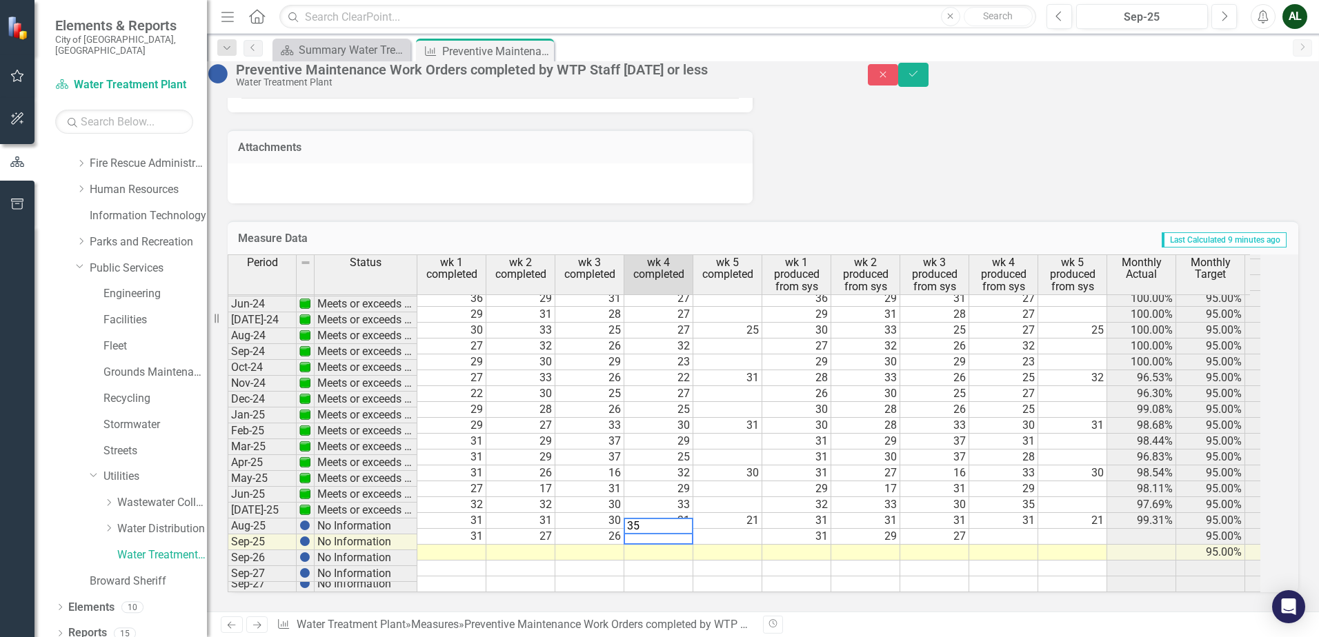
click at [1033, 529] on td at bounding box center [1003, 537] width 69 height 16
type textarea "35"
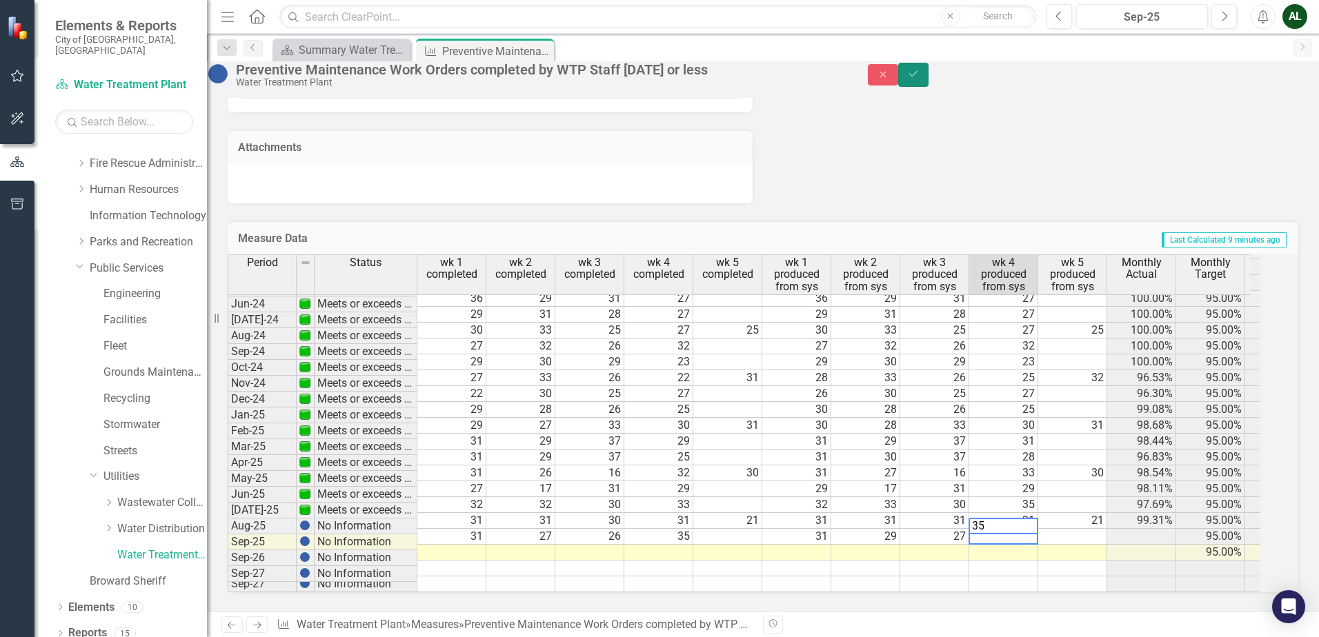
click at [928, 73] on button "Save" at bounding box center [913, 75] width 30 height 24
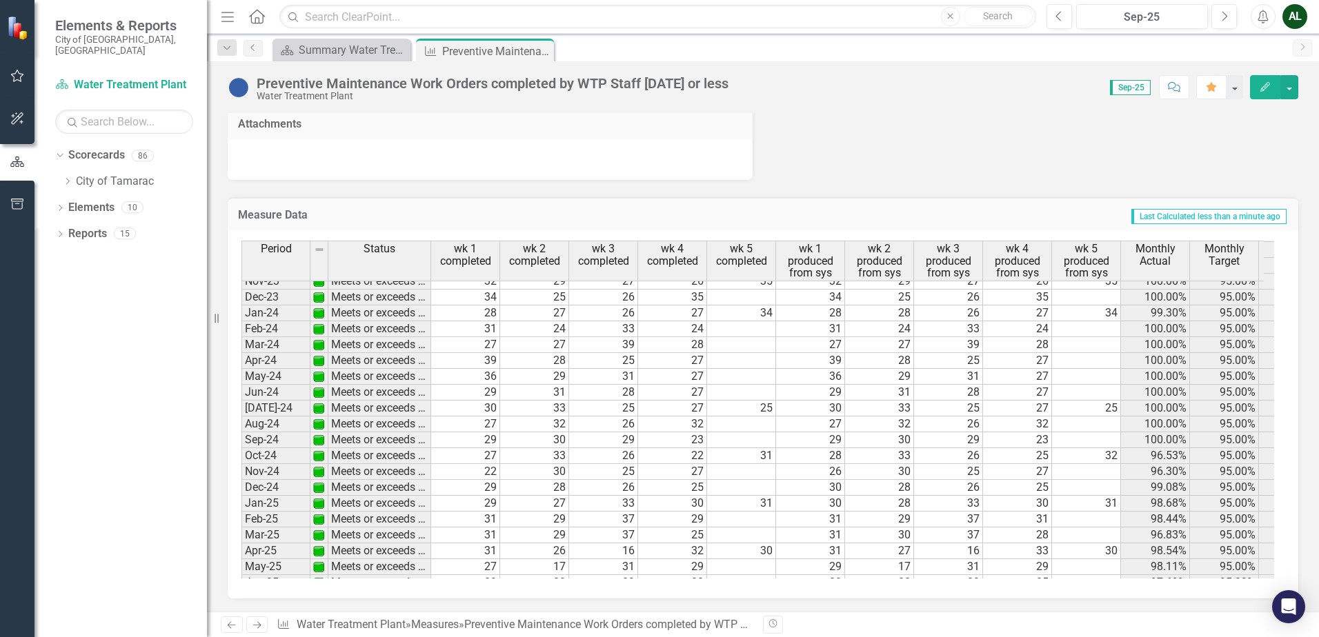
scroll to position [507, 0]
